Goal: Information Seeking & Learning: Understand process/instructions

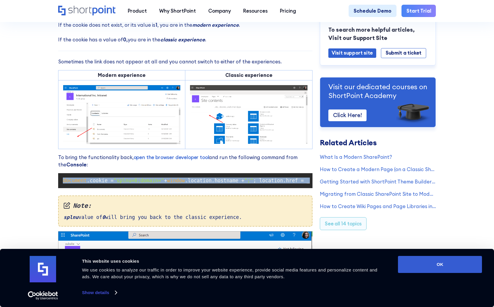
scroll to position [0, 183]
drag, startPoint x: 60, startPoint y: 185, endPoint x: 309, endPoint y: 183, distance: 248.4
click at [309, 183] on code "document .cookie = "splnu=0;domain=" + window .location.hostname + ";" ; locati…" at bounding box center [184, 181] width 249 height 10
copy code "document .cookie = "splnu=0;domain=" + window .location.hostname + ";" ; locati…"
click at [156, 160] on link "open the browser developer tool" at bounding box center [171, 157] width 75 height 6
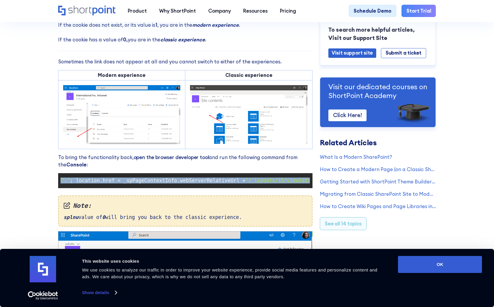
copy code "document .cookie = "splnu=0;domain=" + window .location.hostname + ";" ; locati…"
drag, startPoint x: 89, startPoint y: 103, endPoint x: 83, endPoint y: 101, distance: 6.2
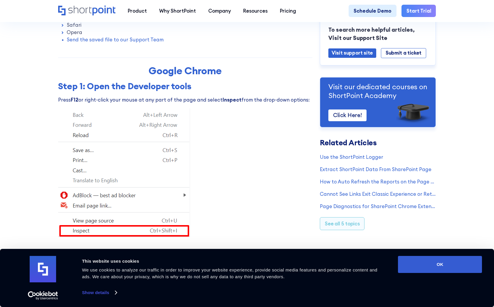
scroll to position [206, 0]
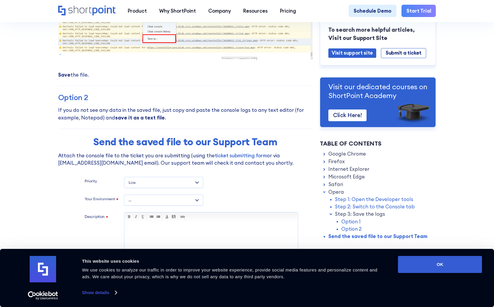
scroll to position [4199, 0]
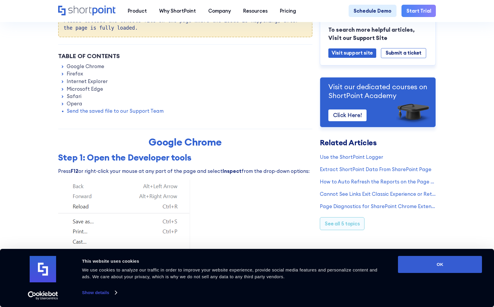
scroll to position [88, 0]
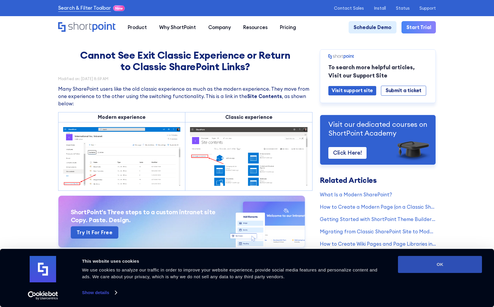
click at [415, 265] on button "OK" at bounding box center [440, 264] width 84 height 17
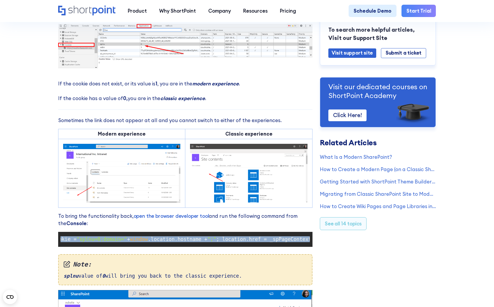
scroll to position [0, 183]
drag, startPoint x: 60, startPoint y: 244, endPoint x: 346, endPoint y: 241, distance: 285.1
click at [346, 241] on div "Cannot See Exit Classic Experience or Return to Classic SharePoint Links? Modif…" at bounding box center [247, 132] width 378 height 753
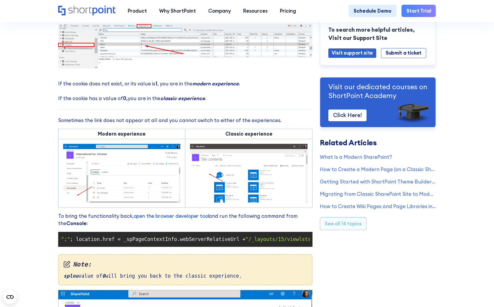
click at [85, 240] on code "document .cookie = "splnu=0;domain=" + window .location.hostname + ";" ; locati…" at bounding box center [184, 240] width 249 height 10
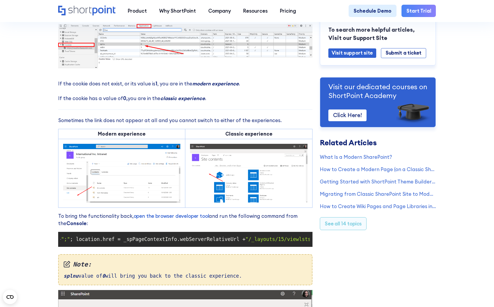
click at [85, 242] on span "; location.href = _spPageContextInfo.webServerRelativeUrl +" at bounding box center [157, 239] width 175 height 6
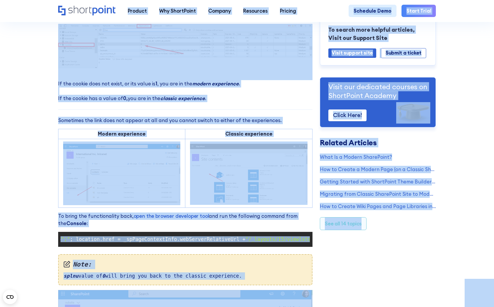
click at [82, 242] on span "; location.href = _spPageContextInfo.webServerRelativeUrl +" at bounding box center [157, 239] width 175 height 6
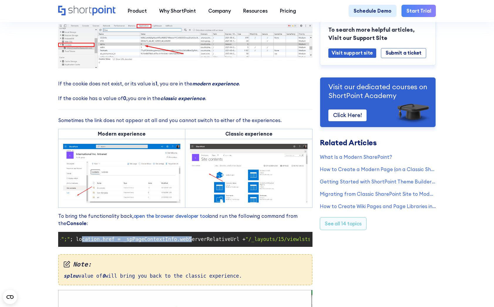
drag, startPoint x: 178, startPoint y: 253, endPoint x: 75, endPoint y: 251, distance: 103.1
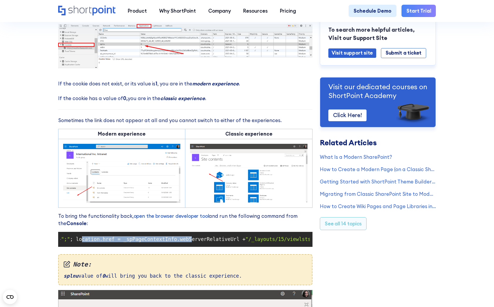
click at [75, 247] on pre "document .cookie = "splnu=0;domain=" + window .location.hostname + ";" ; locati…" at bounding box center [185, 239] width 254 height 15
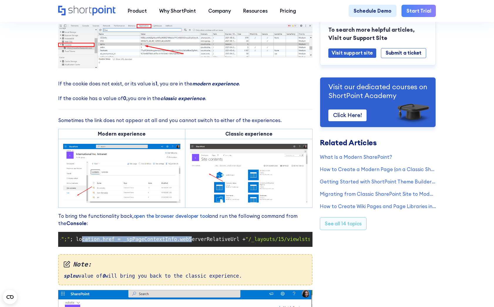
scroll to position [0, 0]
click at [60, 242] on code "document .cookie = "splnu=0;domain=" + window .location.hostname + ";" ; locati…" at bounding box center [184, 240] width 249 height 10
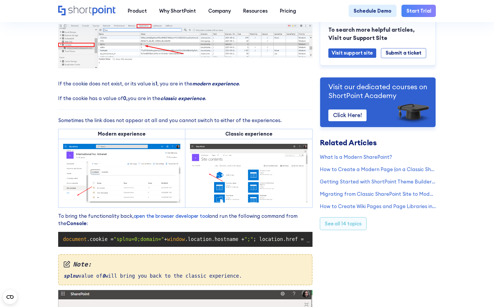
click at [63, 242] on span "document" at bounding box center [75, 239] width 24 height 6
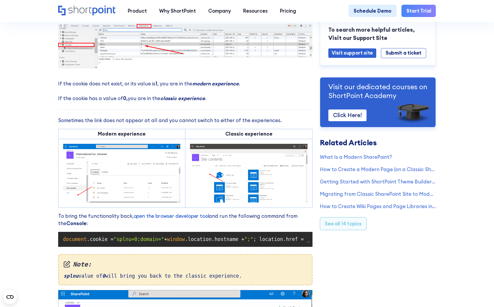
click at [63, 242] on span "document" at bounding box center [75, 239] width 24 height 6
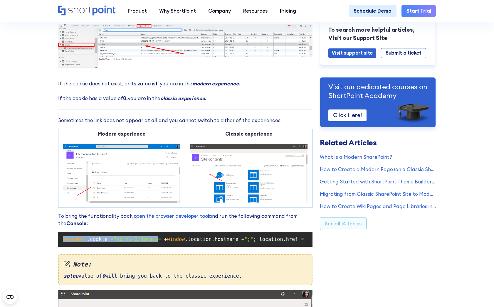
drag, startPoint x: 63, startPoint y: 244, endPoint x: 117, endPoint y: 240, distance: 54.1
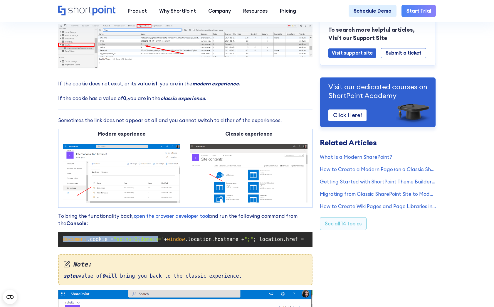
click at [117, 240] on code "document .cookie = "splnu=0;domain=" + window .location.hostname + ";" ; locati…" at bounding box center [184, 240] width 249 height 10
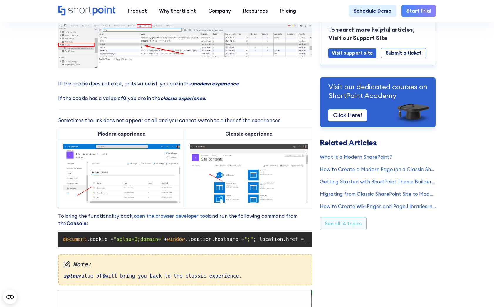
drag, startPoint x: 117, startPoint y: 240, endPoint x: 46, endPoint y: 230, distance: 71.8
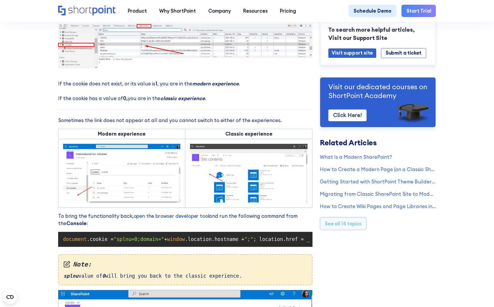
click at [46, 230] on section "Cannot See Exit Classic Experience or Return to Classic SharePoint Links? Modif…" at bounding box center [247, 132] width 494 height 852
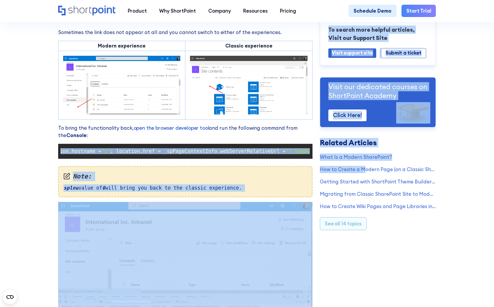
scroll to position [0, 183]
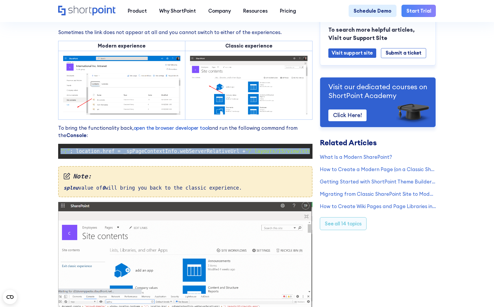
drag, startPoint x: 63, startPoint y: 156, endPoint x: 308, endPoint y: 155, distance: 245.8
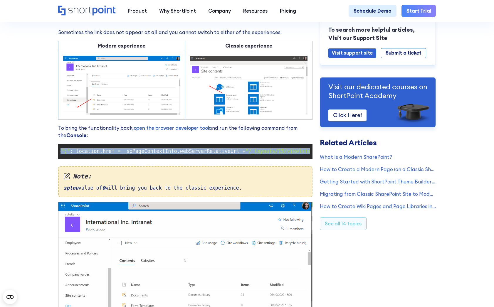
click at [308, 155] on code "document .cookie = "splnu=0;domain=" + window .location.hostname + ";" ; locati…" at bounding box center [184, 152] width 249 height 10
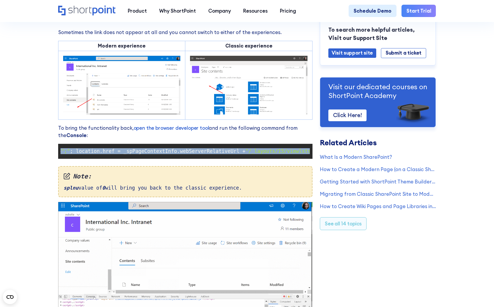
copy code "document .cookie = "splnu=0;domain=" + window .location.hostname + ";" ; locati…"
